Goal: Check status: Check status

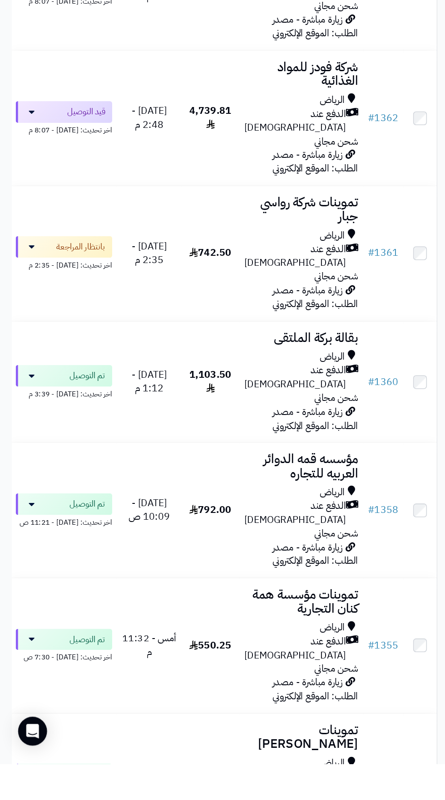
scroll to position [133, 0]
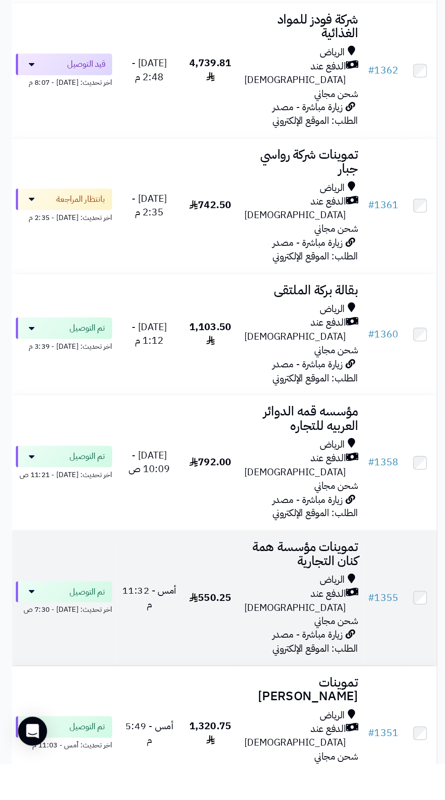
click at [211, 657] on div "الرياض" at bounding box center [227, 662] width 86 height 10
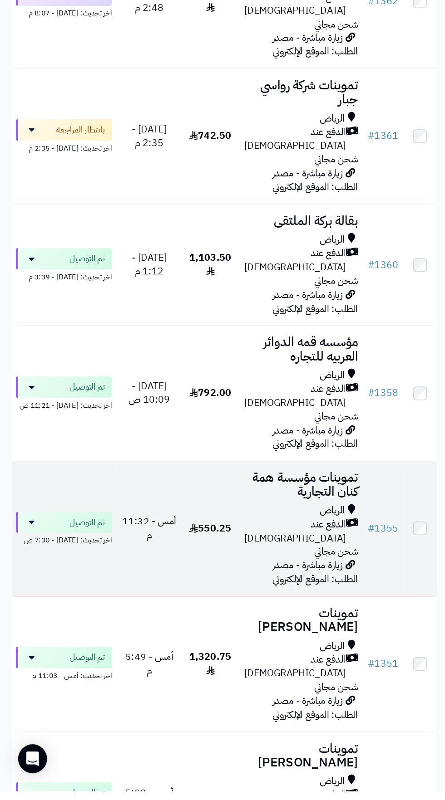
scroll to position [231, 0]
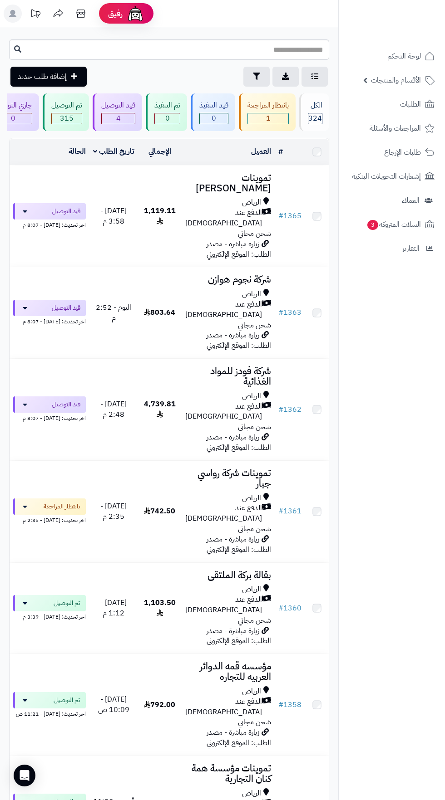
scroll to position [231, 0]
